Goal: Information Seeking & Learning: Learn about a topic

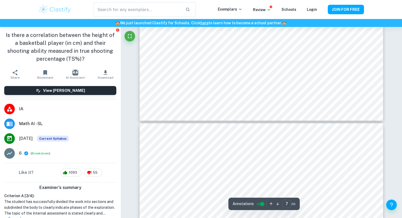
type input "8"
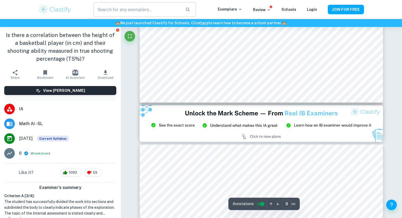
scroll to position [2785, 0]
